Goal: Task Accomplishment & Management: Use online tool/utility

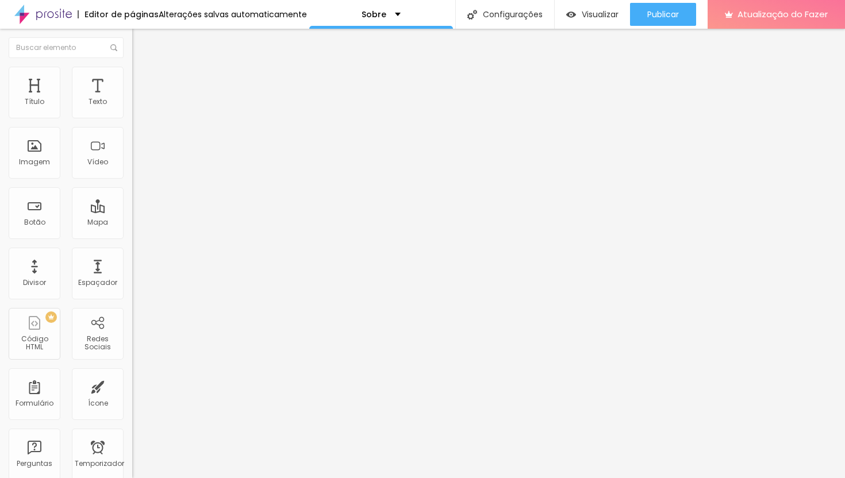
click at [139, 99] on font "Trocar imagem" at bounding box center [167, 94] width 56 height 10
click at [94, 98] on font "Texto" at bounding box center [98, 102] width 18 height 10
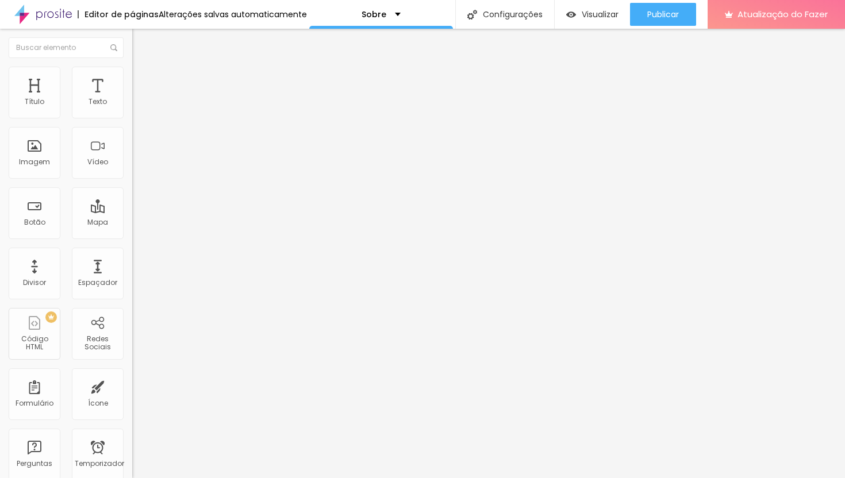
paste input "[URL][DOMAIN_NAME]"
type input "https://[URL][DOMAIN_NAME]"
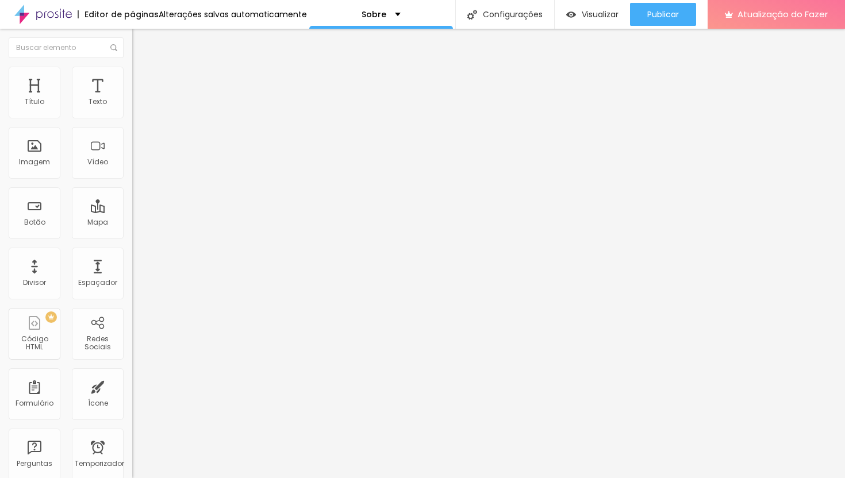
click at [132, 239] on img at bounding box center [136, 243] width 8 height 8
type input "https://[URL][DOMAIN_NAME]"
click at [132, 111] on img at bounding box center [198, 165] width 132 height 132
click at [132, 110] on div "Instagram Rede social Facebook Endereço URL https://[URL][DOMAIN_NAME] Abrir em…" at bounding box center [198, 260] width 132 height 340
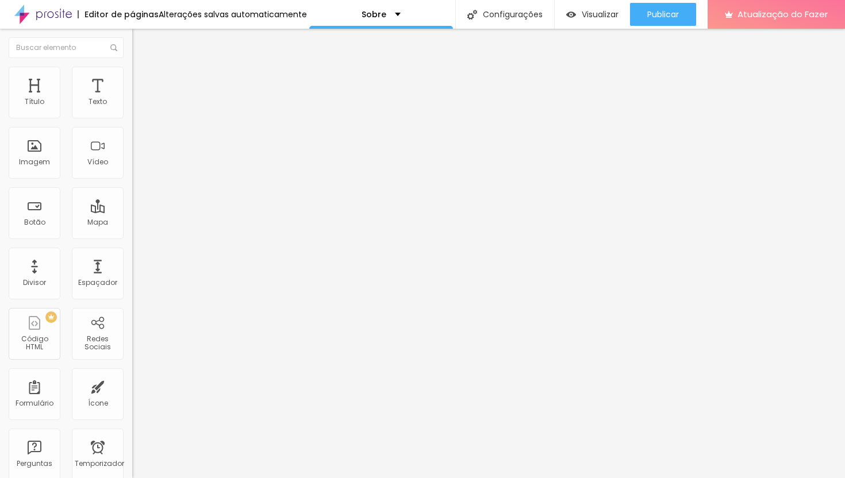
click at [139, 251] on div "Facebook" at bounding box center [199, 315] width 120 height 128
click at [132, 73] on img at bounding box center [137, 72] width 10 height 10
click at [132, 78] on li "Avançado" at bounding box center [198, 84] width 132 height 12
click at [141, 38] on img "button" at bounding box center [145, 41] width 9 height 9
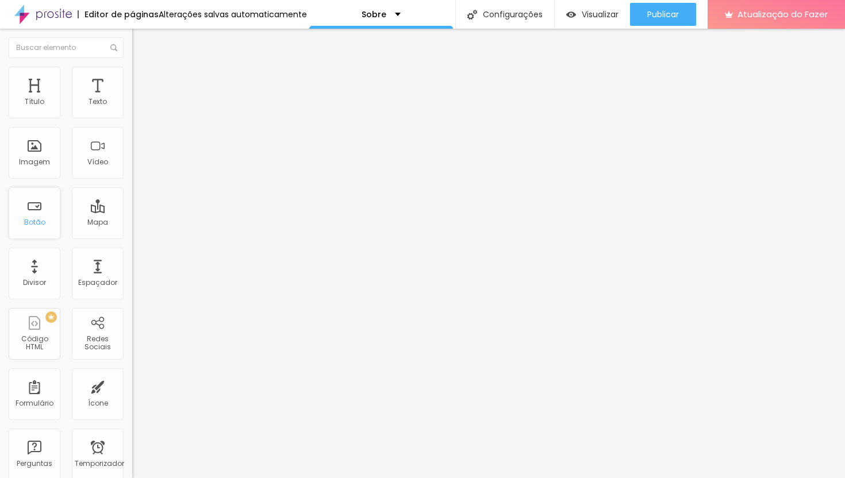
click at [39, 222] on font "Botão" at bounding box center [34, 222] width 21 height 10
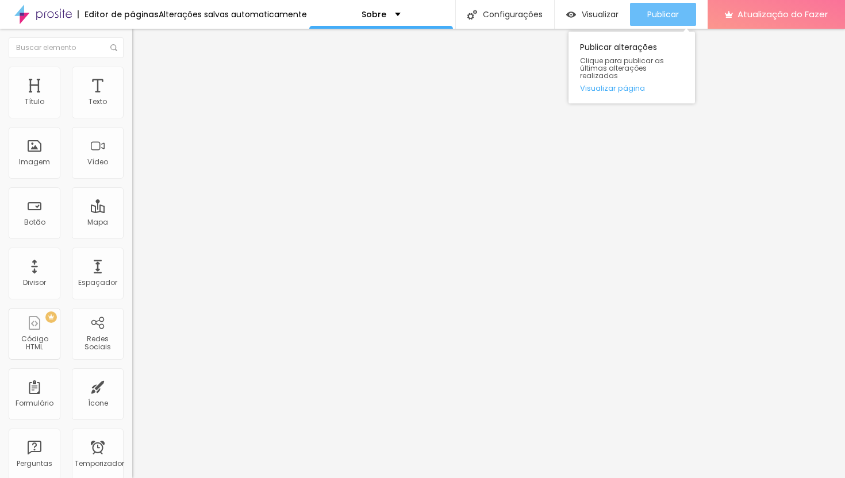
click at [664, 12] on font "Publicar" at bounding box center [663, 15] width 32 height 12
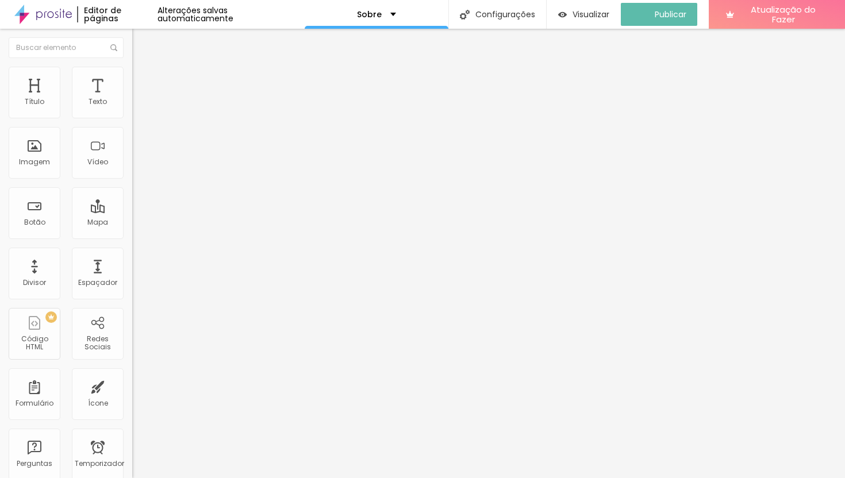
click at [141, 41] on img "button" at bounding box center [145, 41] width 9 height 9
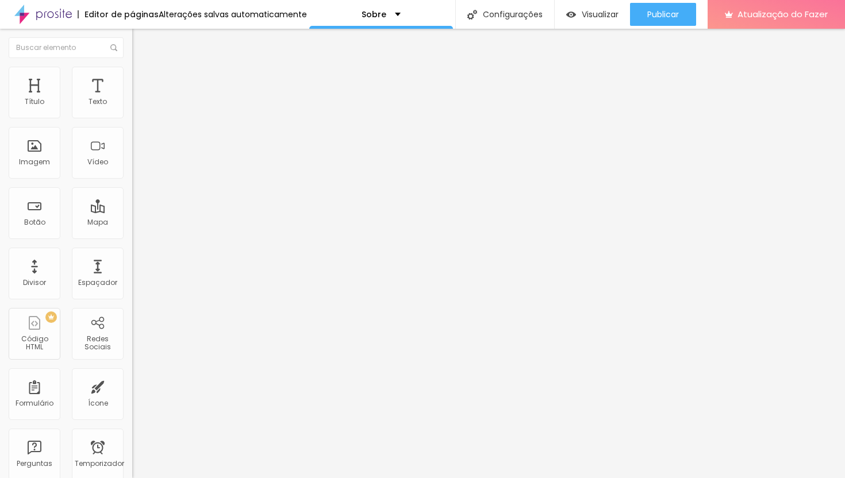
click at [132, 232] on div "Instagram" at bounding box center [198, 235] width 132 height 7
click at [132, 391] on input "https://[URL][DOMAIN_NAME]" at bounding box center [201, 397] width 138 height 12
paste input "text"
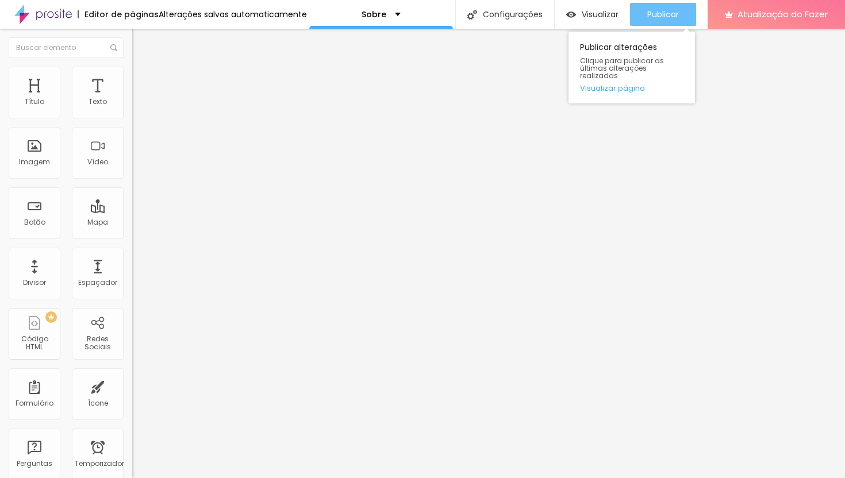
type input "[URL][DOMAIN_NAME]"
click at [657, 17] on font "Publicar" at bounding box center [663, 15] width 32 height 12
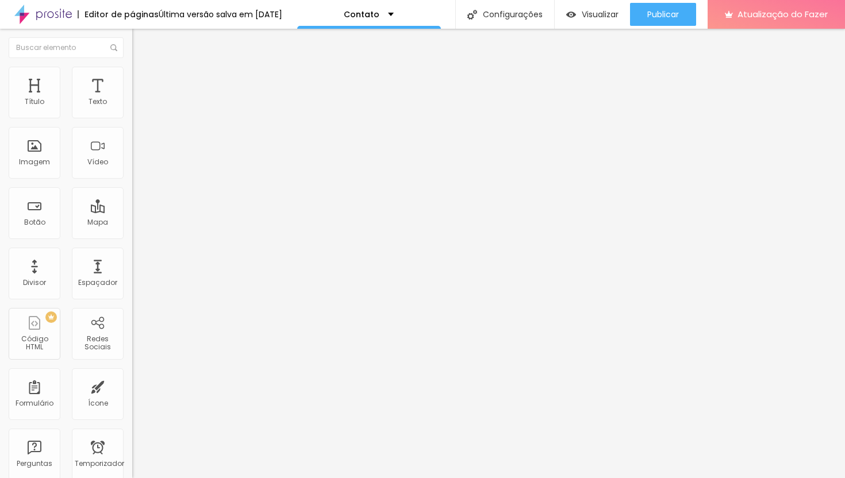
click at [132, 108] on input "Alboom Brasil" at bounding box center [201, 103] width 138 height 12
click at [132, 267] on div "Editar nulo Conteúdo Estilo Avançado Endereço Alboom Brasil Alinhamento 15 Ampl…" at bounding box center [198, 254] width 132 height 450
click at [141, 40] on img "button" at bounding box center [145, 41] width 9 height 9
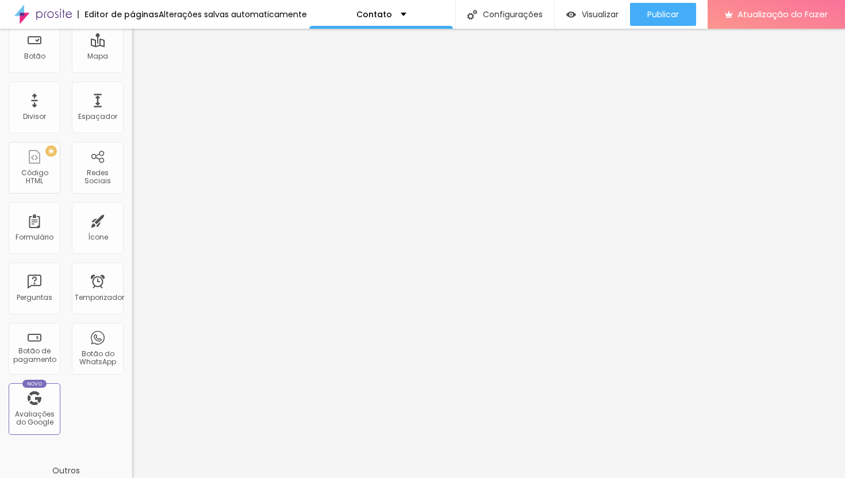
scroll to position [182, 0]
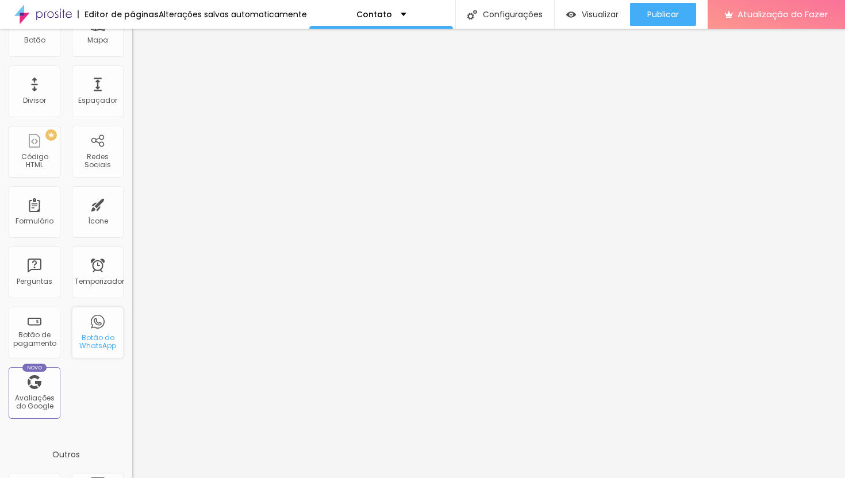
click at [87, 326] on div "Botão do WhatsApp" at bounding box center [98, 333] width 52 height 52
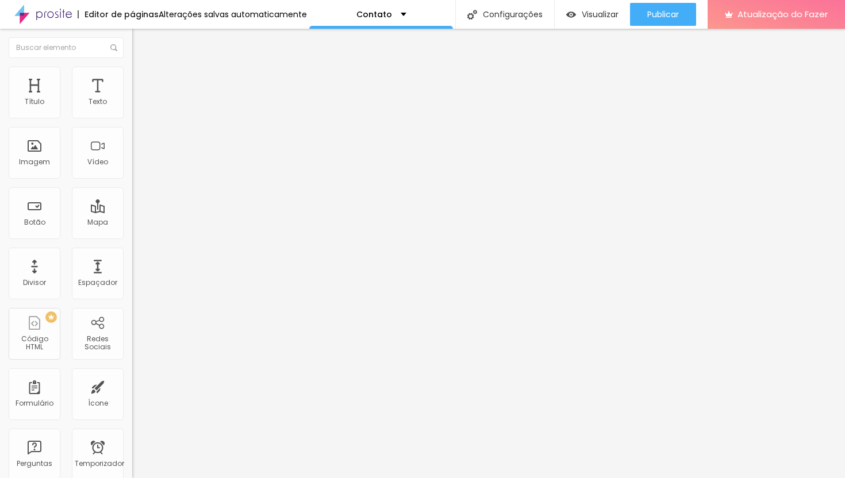
click at [132, 98] on div "Adicionar imagem" at bounding box center [198, 94] width 132 height 8
click at [143, 82] on font "Avançado" at bounding box center [162, 86] width 38 height 10
click at [132, 71] on img at bounding box center [137, 72] width 10 height 10
type input "95"
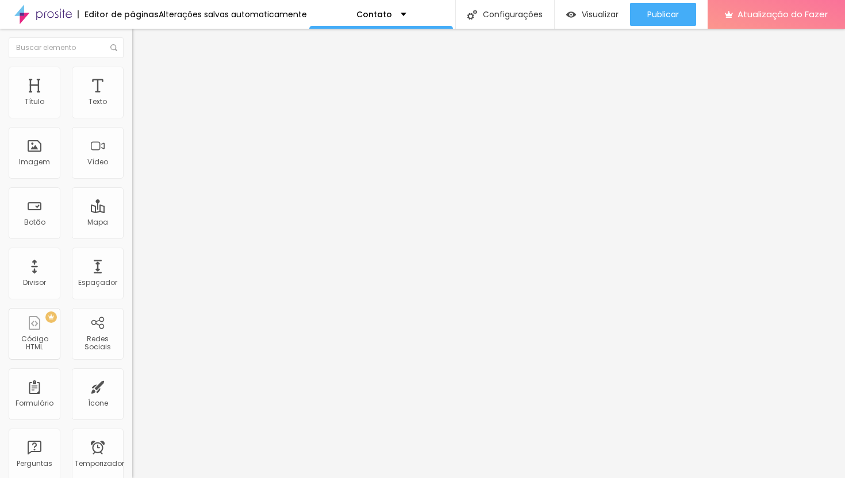
type input "95"
type input "90"
type input "85"
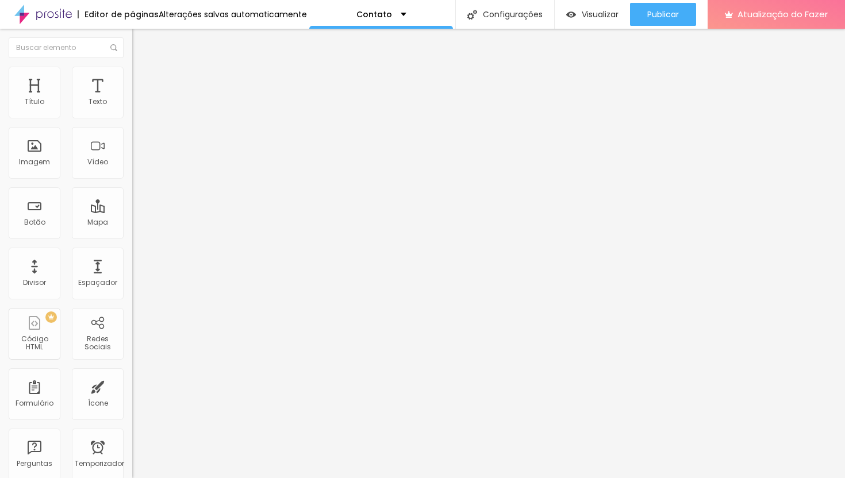
type input "80"
type input "75"
type input "70"
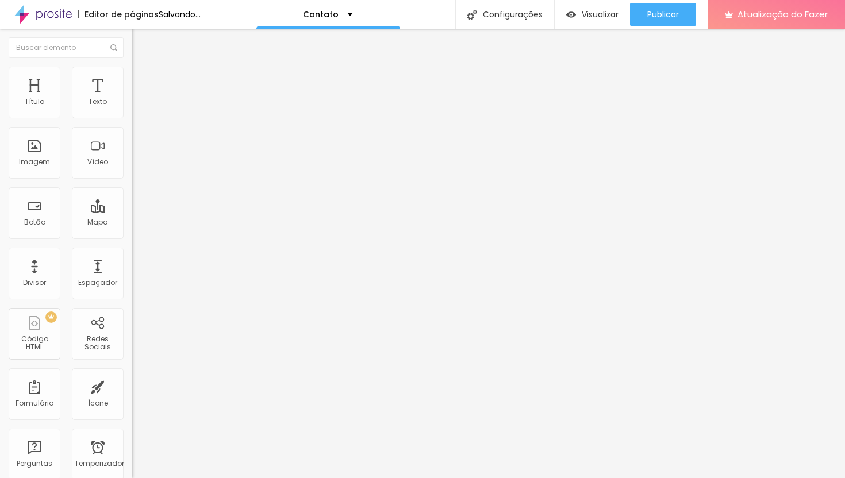
type input "70"
type input "65"
type input "60"
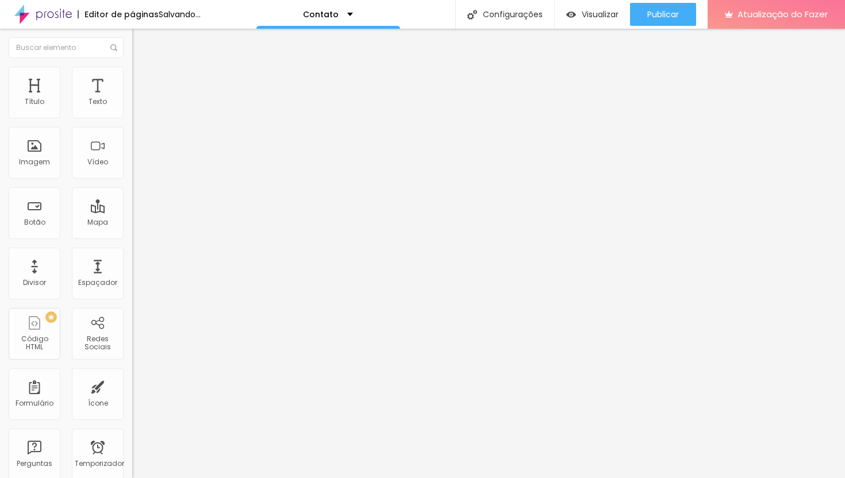
type input "55"
type input "50"
type input "45"
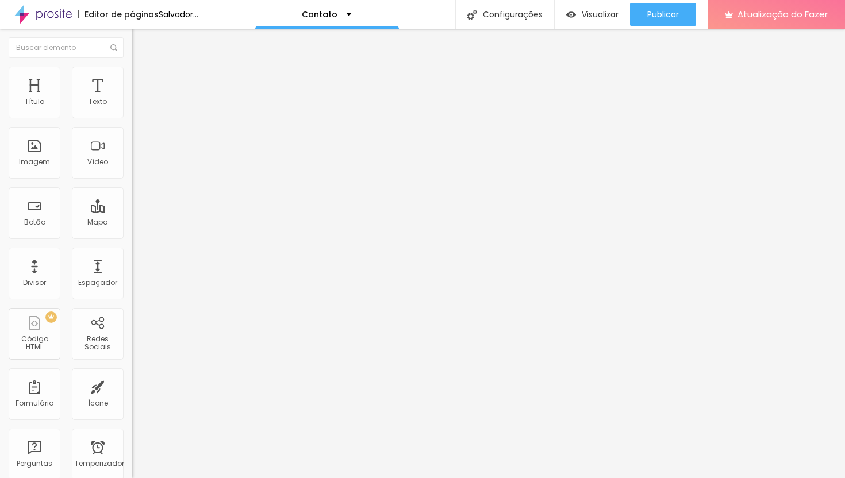
type input "45"
type input "40"
type input "35"
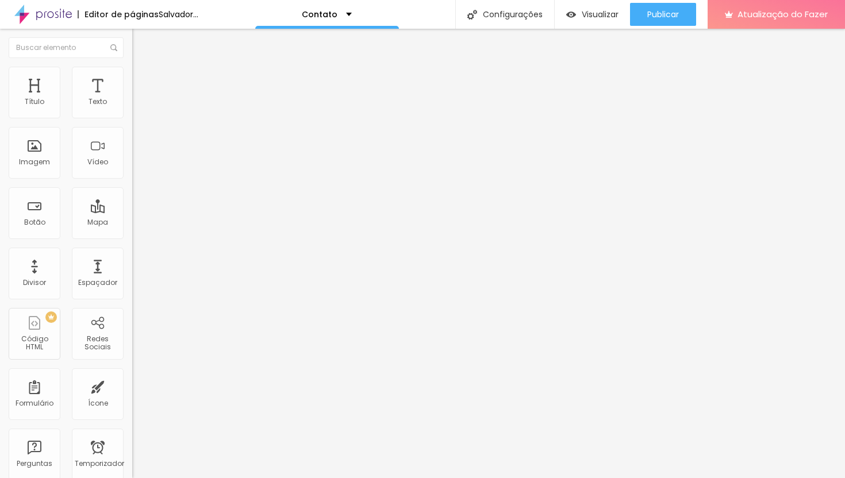
type input "30"
type input "25"
type input "20"
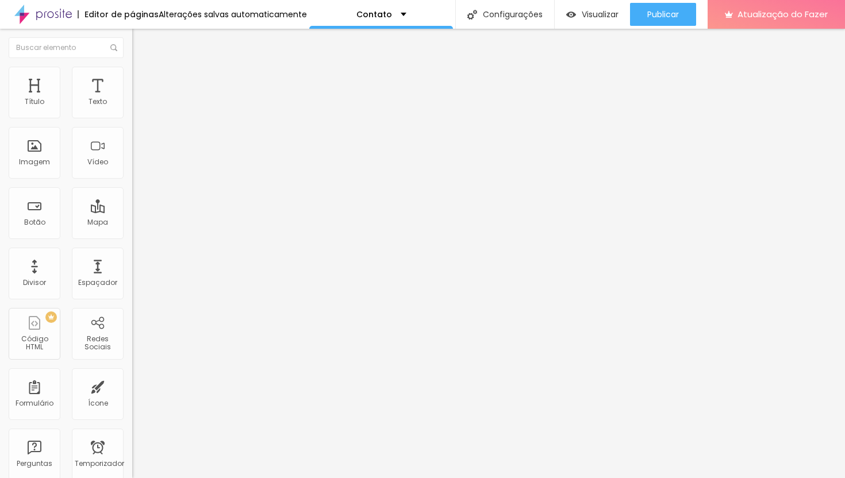
type input "20"
type input "15"
drag, startPoint x: 118, startPoint y: 120, endPoint x: 20, endPoint y: 117, distance: 98.4
type input "15"
click at [132, 117] on input "range" at bounding box center [169, 113] width 74 height 9
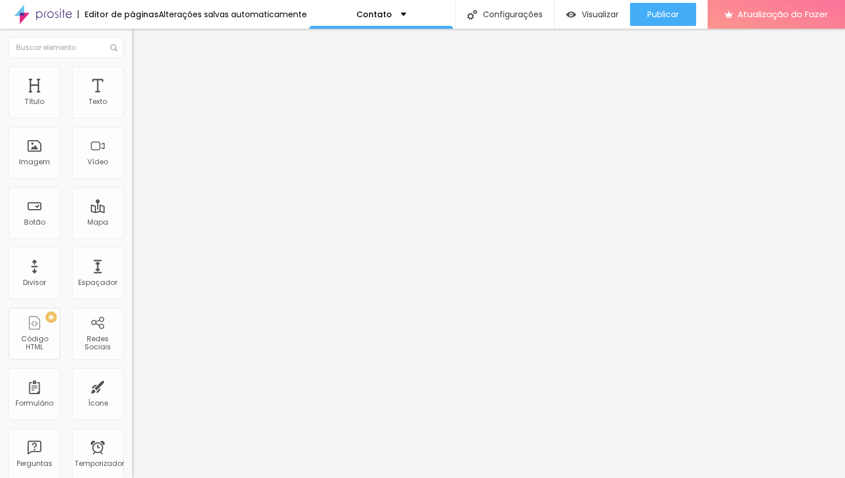
type input "3"
type input "5"
type input "9"
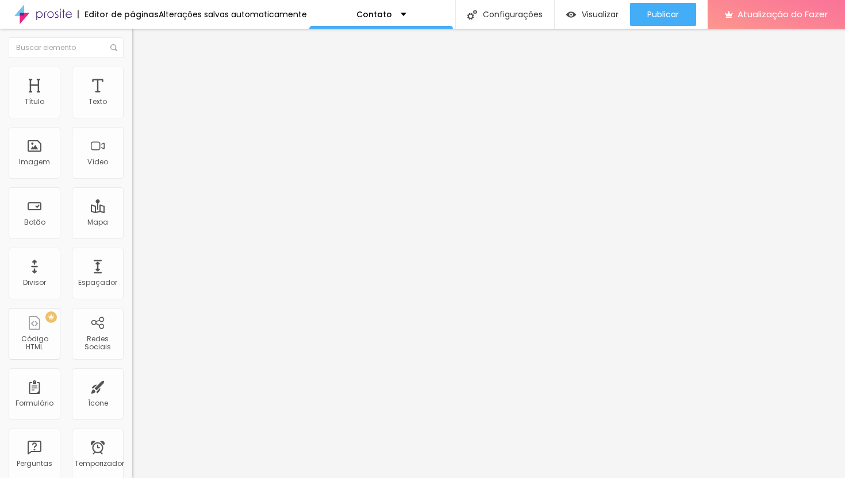
type input "9"
type input "13"
type input "18"
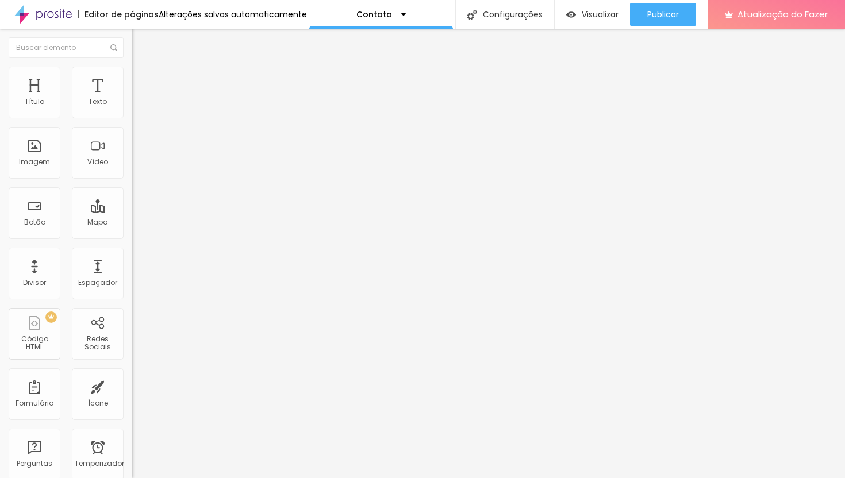
type input "22"
type input "28"
type input "30"
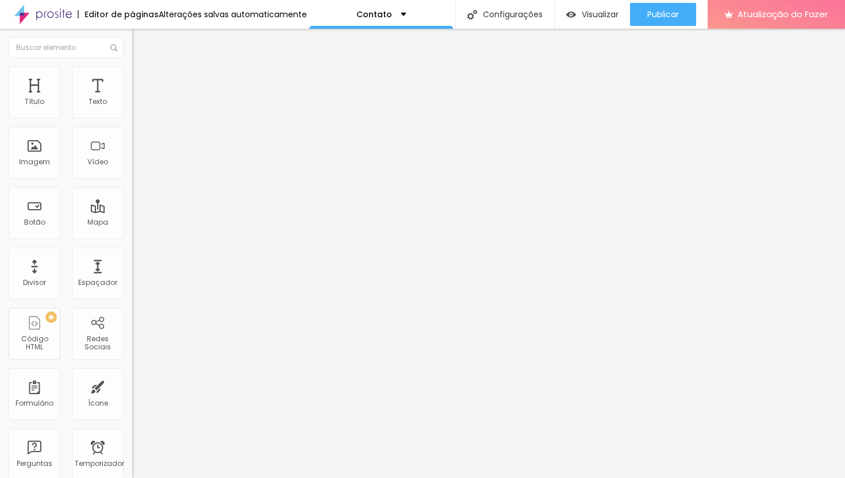
type input "30"
type input "35"
type input "39"
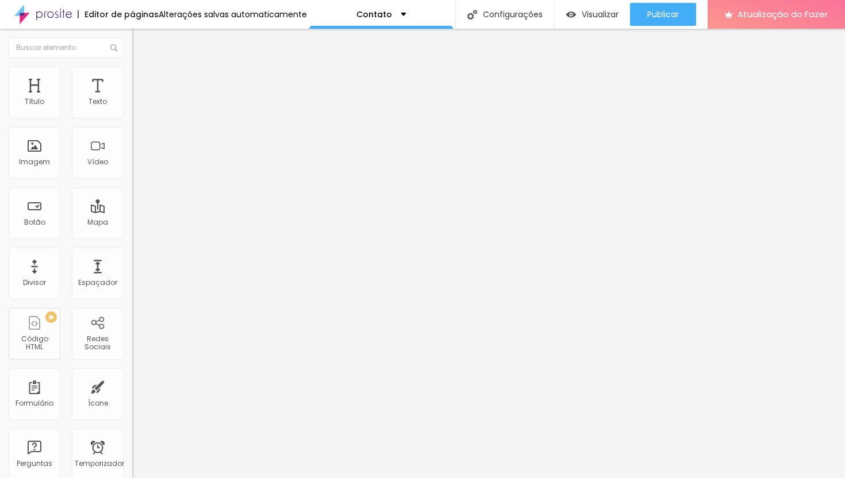
type input "43"
type input "46"
type input "51"
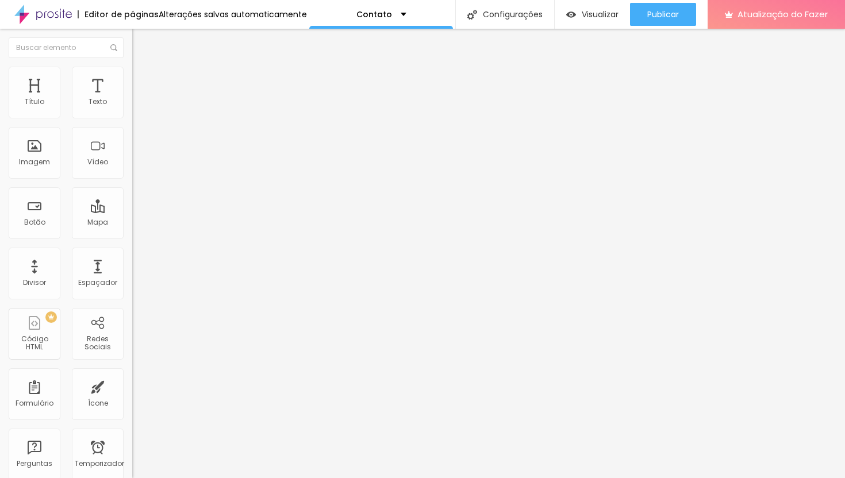
type input "51"
type input "55"
type input "59"
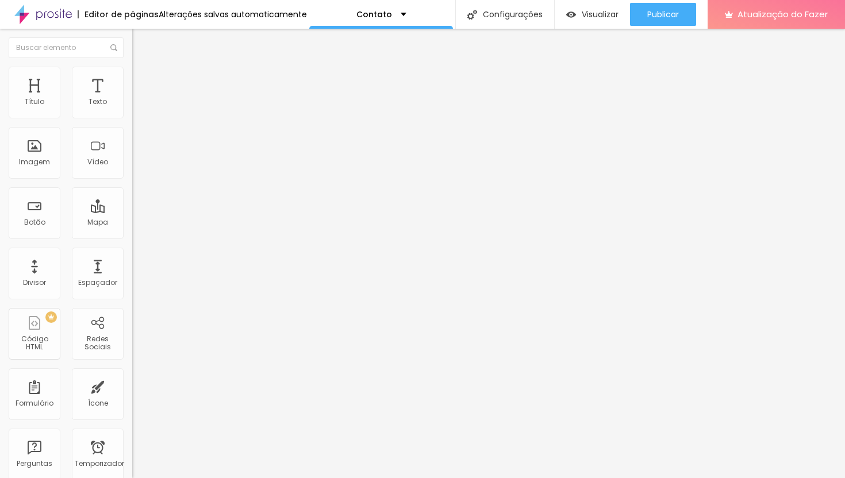
type input "62"
type input "66"
type input "70"
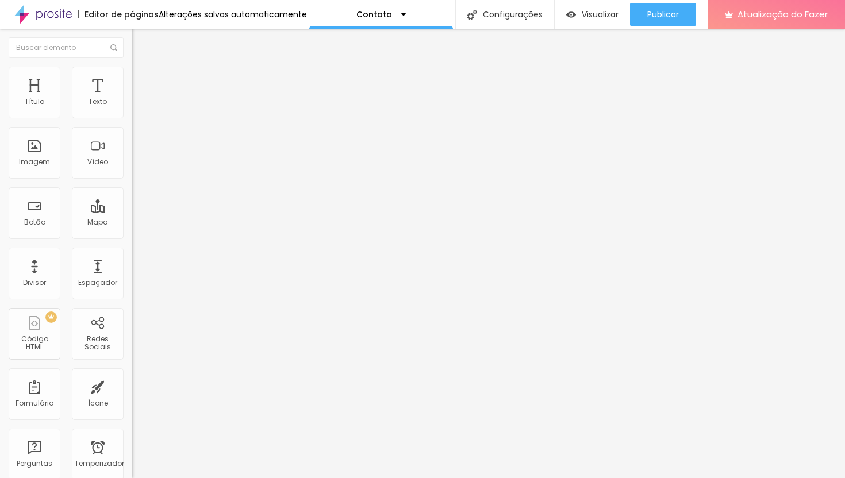
type input "70"
type input "72"
type input "75"
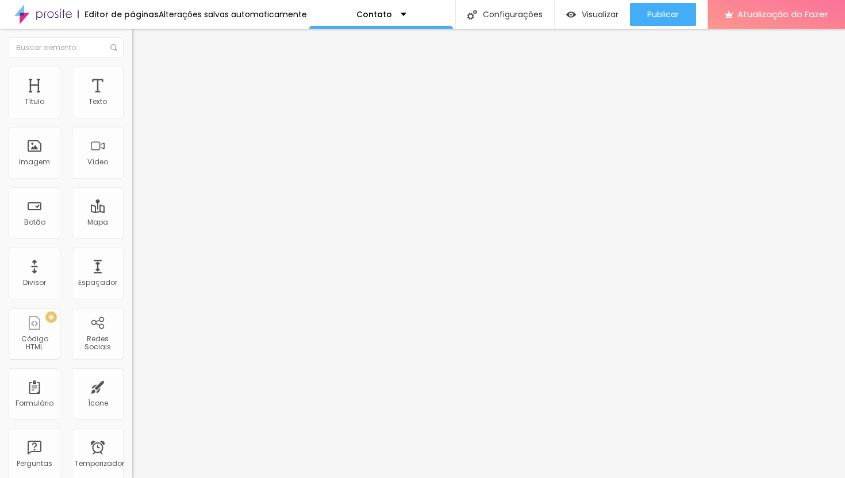
type input "77"
type input "78"
type input "79"
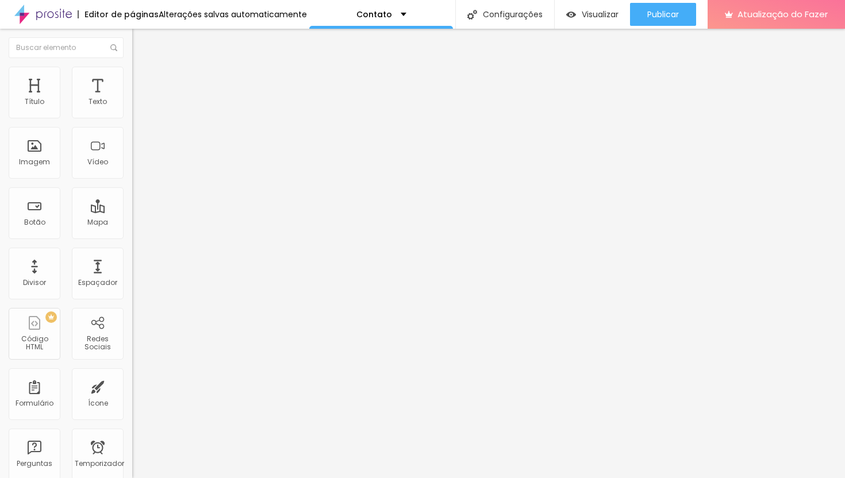
type input "79"
type input "80"
type input "79"
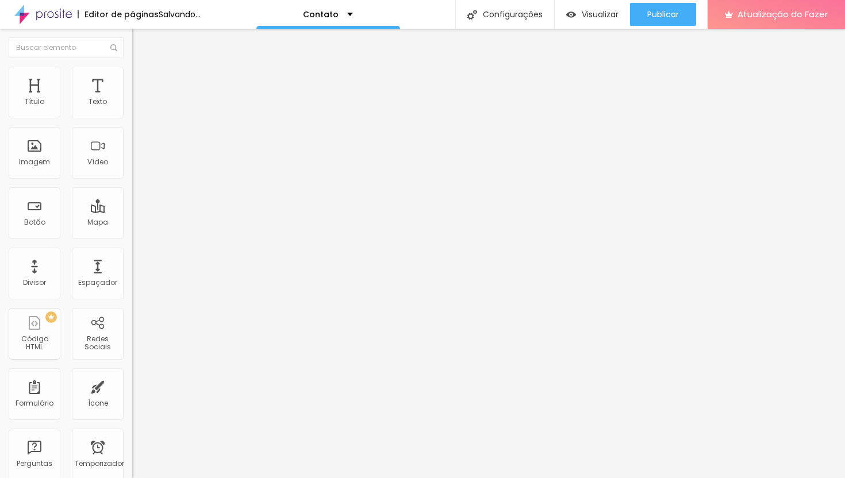
type input "76"
type input "72"
type input "66"
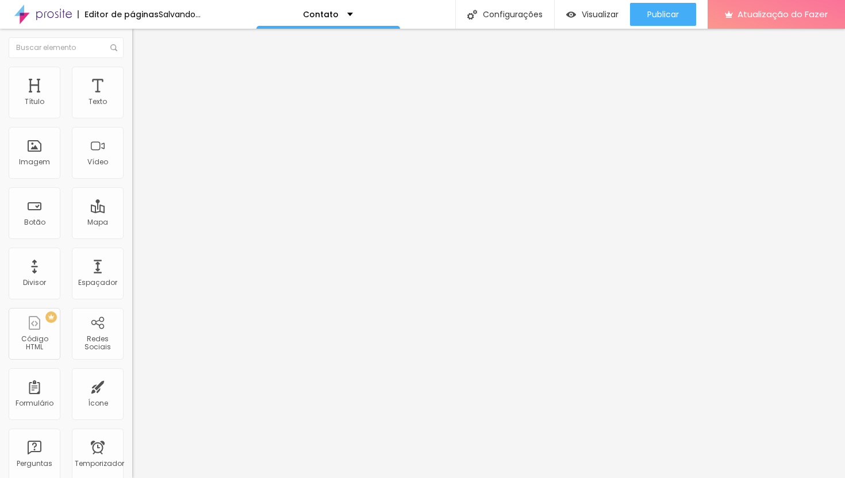
type input "66"
type input "61"
type input "53"
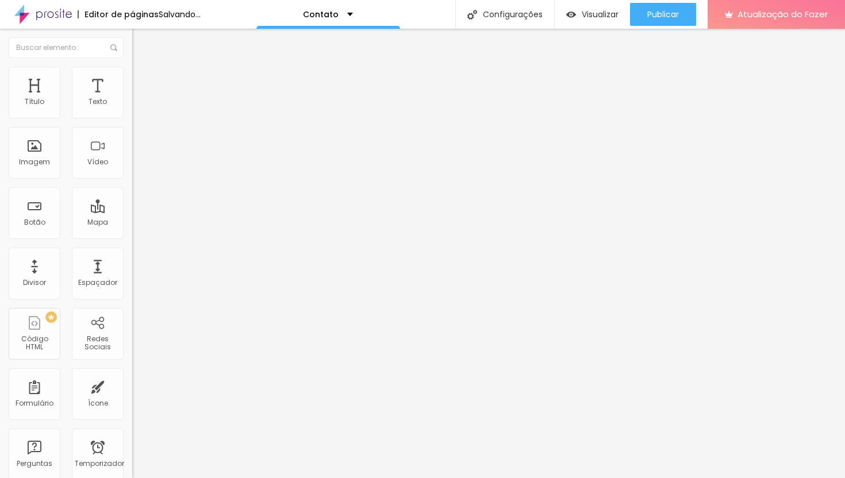
type input "40"
type input "32"
type input "25"
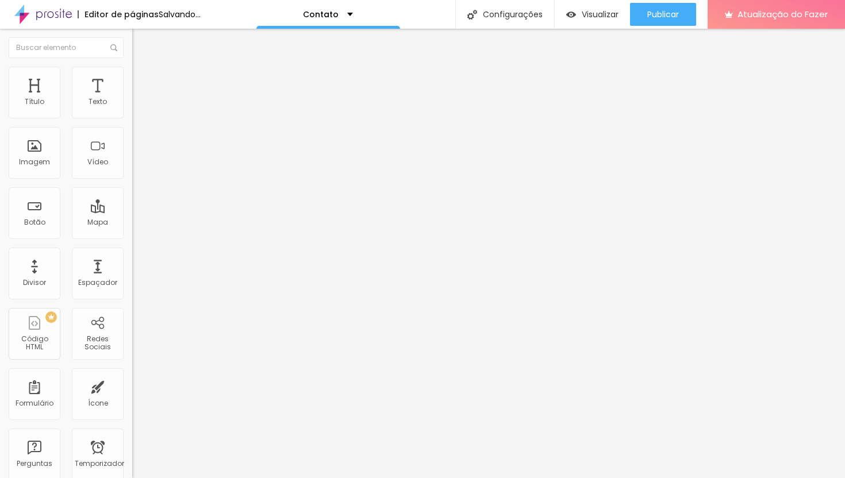
type input "25"
type input "19"
type input "13"
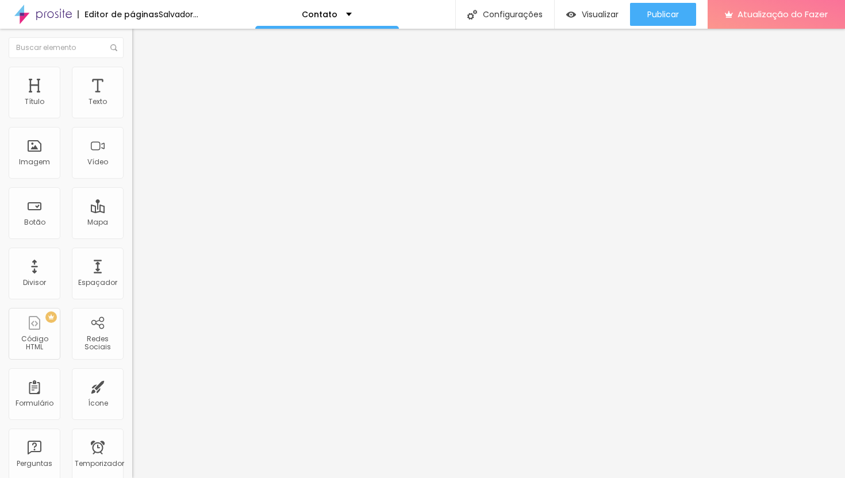
type input "8"
type input "4"
type input "0"
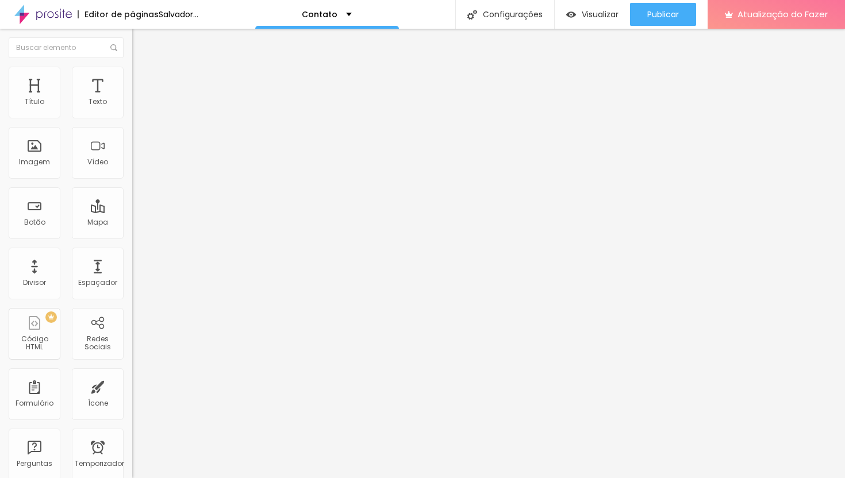
type input "0"
type input "1"
type input "20"
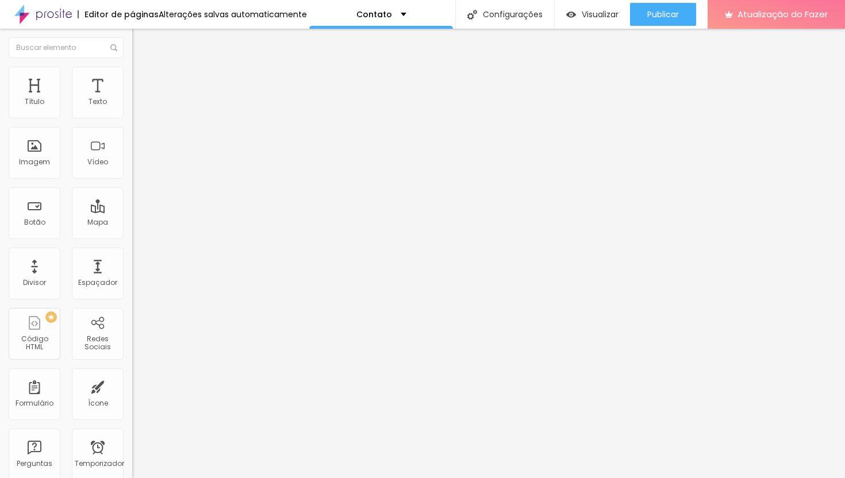
type input "41"
type input "61"
type input "80"
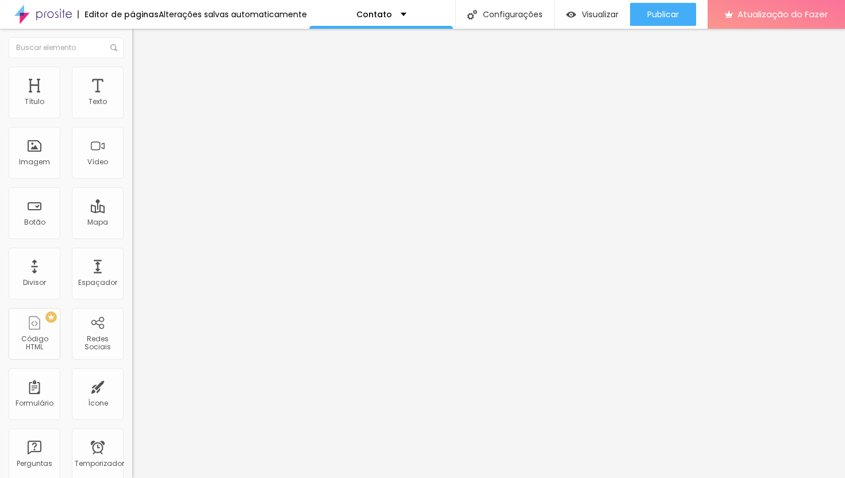
type input "80"
type input "98"
type input "116"
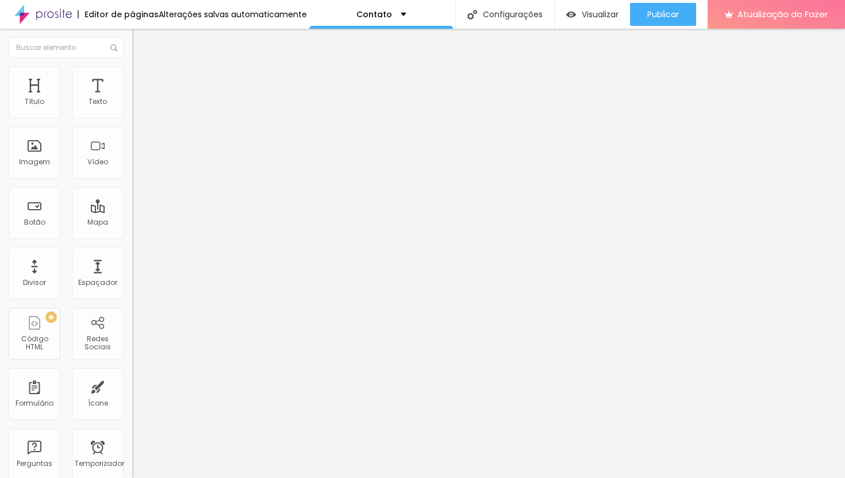
type input "133"
type input "148"
type input "173"
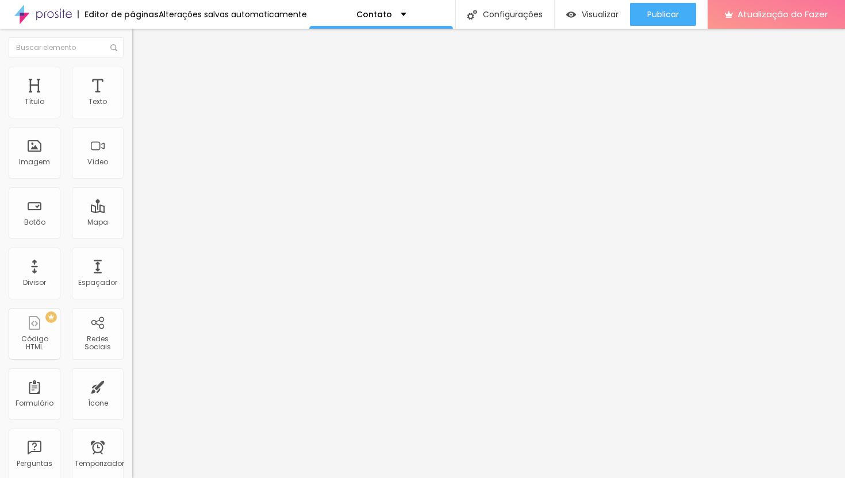
type input "173"
type input "189"
type input "199"
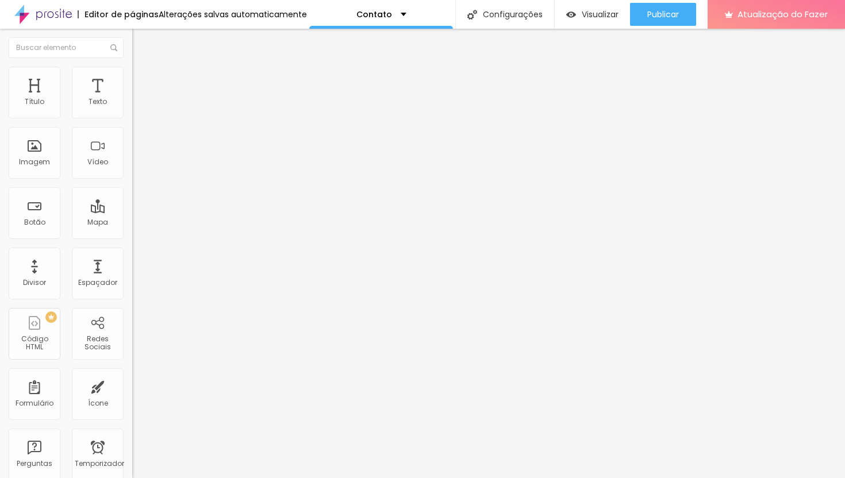
type input "200"
drag, startPoint x: 26, startPoint y: 148, endPoint x: 117, endPoint y: 161, distance: 91.8
type input "200"
click at [132, 252] on input "range" at bounding box center [169, 256] width 74 height 9
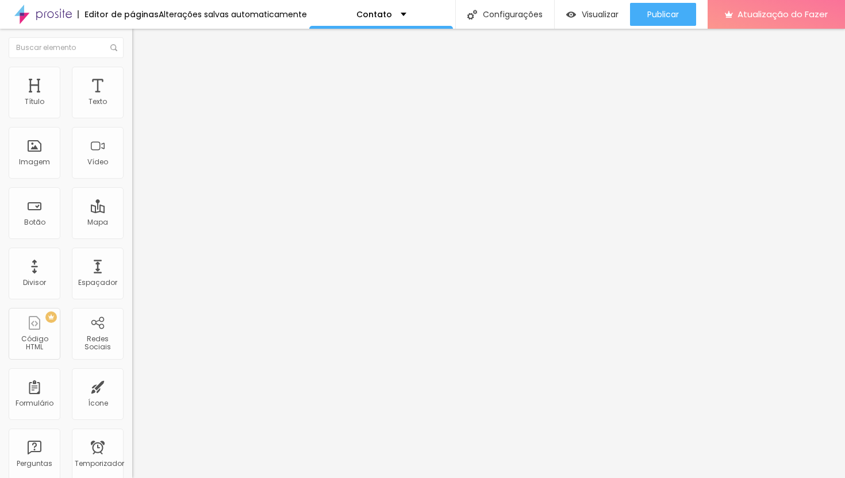
click at [132, 202] on div "Editar nulo Conteúdo Estilo Avançado Tamanho 15 px % 200 Borda arredondada Somb…" at bounding box center [198, 254] width 132 height 450
click at [132, 206] on div "Editar nulo Conteúdo Estilo Avançado Tamanho 15 px % 200 Borda arredondada Somb…" at bounding box center [198, 254] width 132 height 450
click at [143, 78] on font "Estilo" at bounding box center [152, 75] width 18 height 10
click at [132, 66] on img at bounding box center [137, 60] width 10 height 10
click at [132, 67] on li "Estilo" at bounding box center [198, 73] width 132 height 12
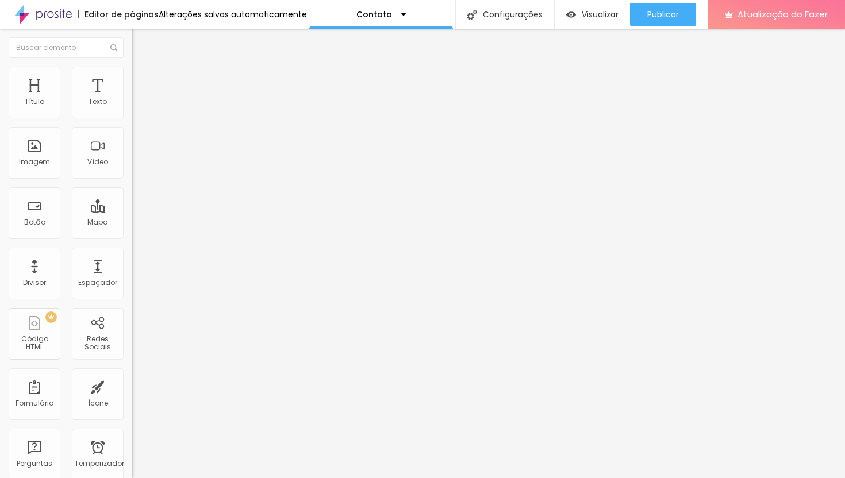
type input "10"
drag, startPoint x: 18, startPoint y: 121, endPoint x: 9, endPoint y: 121, distance: 8.6
type input "10"
click at [132, 118] on input "range" at bounding box center [169, 113] width 74 height 9
click at [132, 66] on img at bounding box center [137, 60] width 10 height 10
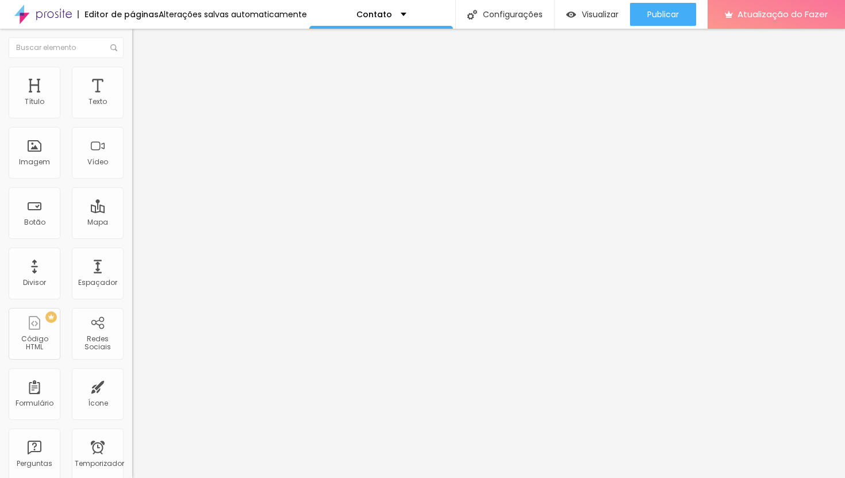
click at [199, 478] on div at bounding box center [422, 485] width 845 height 0
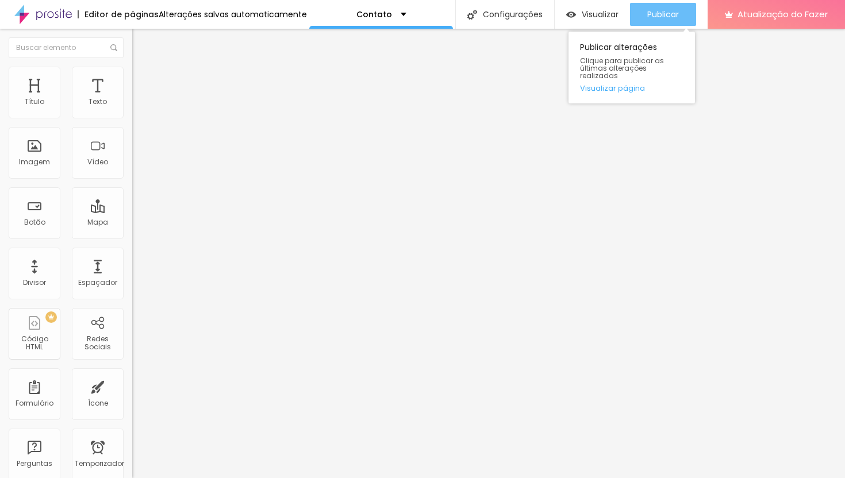
click at [665, 22] on div "Publicar" at bounding box center [663, 14] width 32 height 23
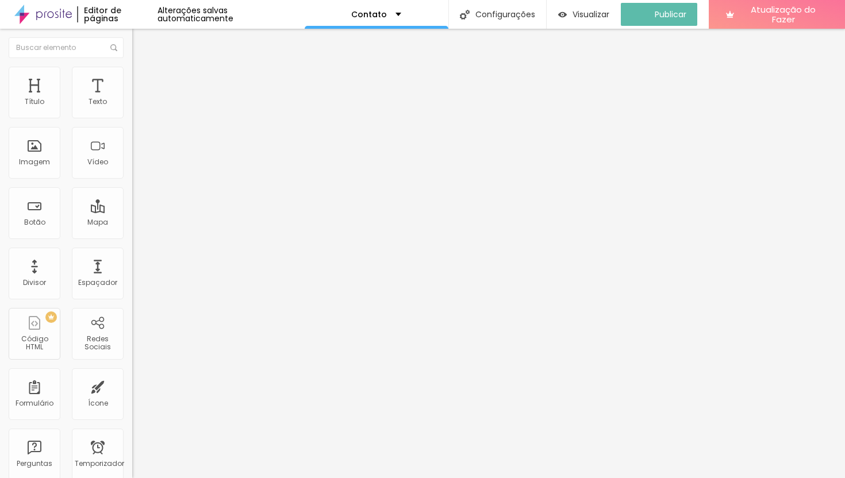
click at [51, 16] on img at bounding box center [43, 14] width 58 height 29
